Goal: Information Seeking & Learning: Learn about a topic

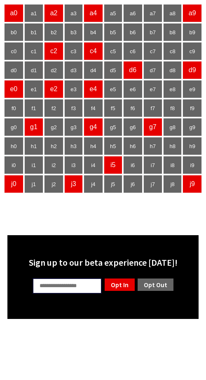
click at [71, 286] on input "text" at bounding box center [67, 286] width 69 height 16
type input "**"
click at [156, 286] on link "Opt Out" at bounding box center [156, 285] width 38 height 14
click at [71, 323] on html "a0 a1 a2 a3 a4 a5 a6 a7 a8 a9 b0 b1 b2 b3 b4 b5 b6 b7 b8 b9 c0 c1 c2 c3 c4 c5 c…" at bounding box center [103, 161] width 206 height 323
